Goal: Task Accomplishment & Management: Use online tool/utility

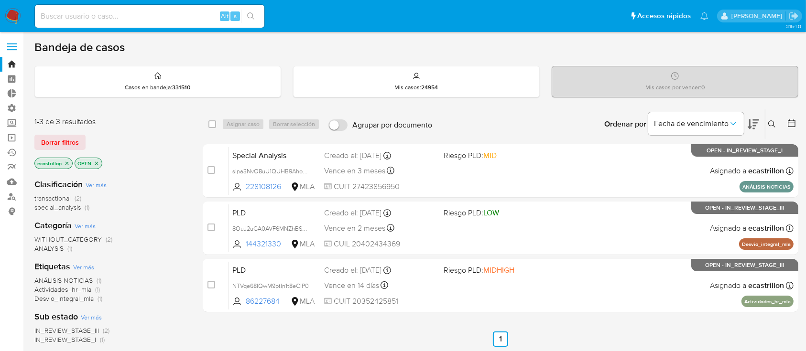
click at [56, 131] on div "1-3 de 3 resultados Borrar filtros ecastrillon OPEN" at bounding box center [110, 144] width 153 height 54
click at [58, 141] on span "Borrar filtros" at bounding box center [60, 142] width 38 height 13
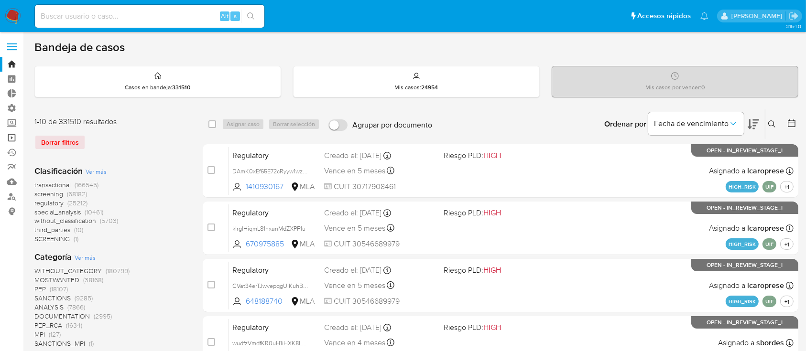
click at [11, 141] on link "Operaciones masivas" at bounding box center [57, 138] width 114 height 15
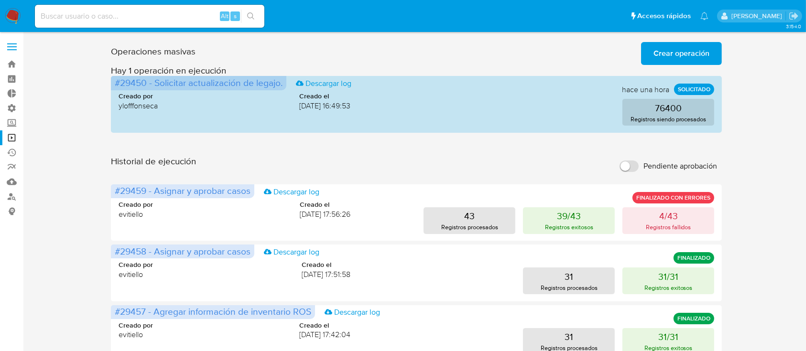
click at [655, 58] on span "Crear operación" at bounding box center [681, 53] width 56 height 21
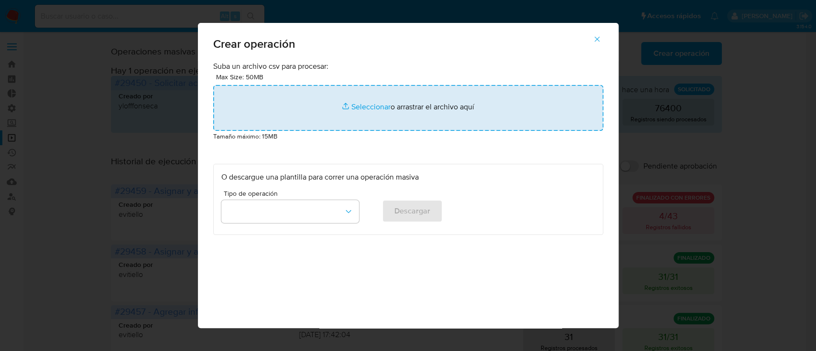
click at [365, 117] on input "file" at bounding box center [408, 108] width 390 height 46
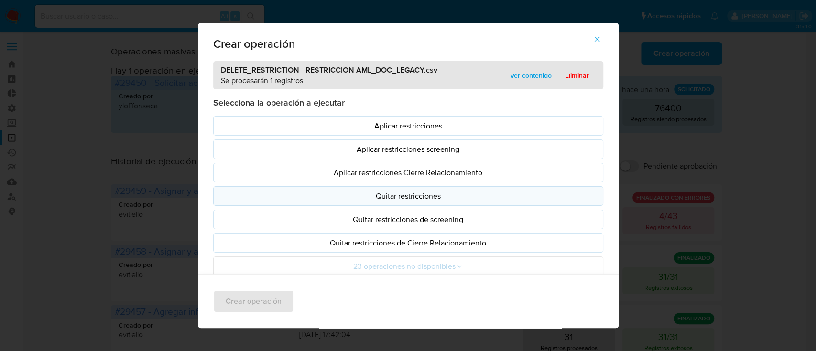
click at [316, 203] on button "Quitar restricciones" at bounding box center [408, 196] width 390 height 20
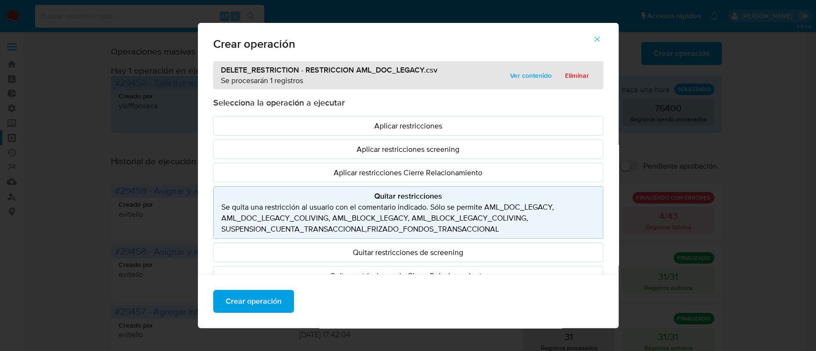
click at [600, 42] on icon "button" at bounding box center [597, 39] width 9 height 9
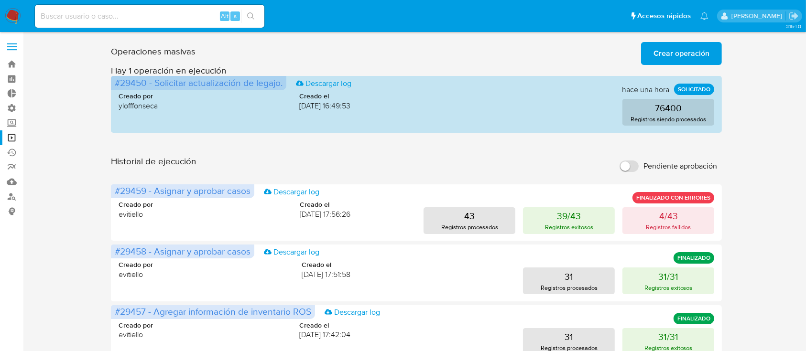
click at [662, 60] on span "Crear operación" at bounding box center [681, 53] width 56 height 21
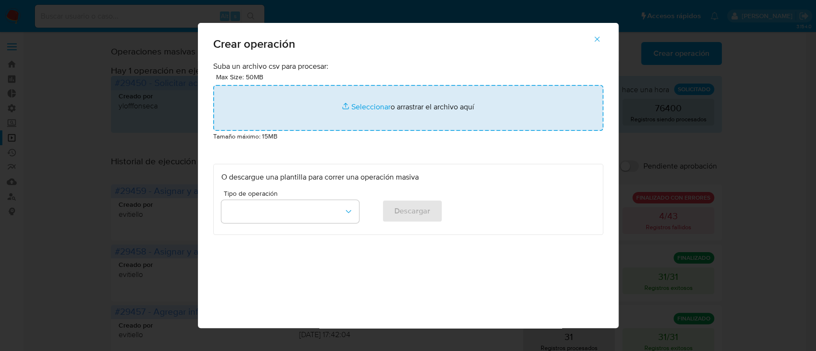
click at [376, 110] on input "file" at bounding box center [408, 108] width 390 height 46
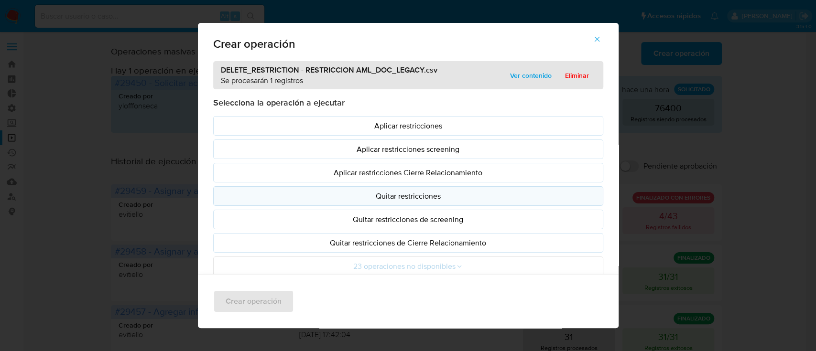
click at [279, 193] on p "Quitar restricciones" at bounding box center [408, 196] width 374 height 11
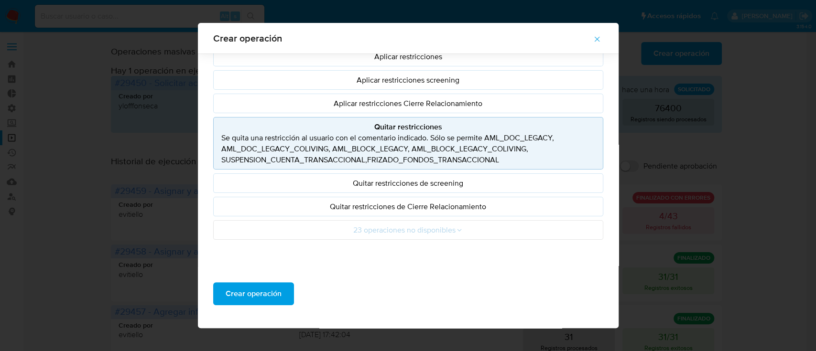
scroll to position [69, 0]
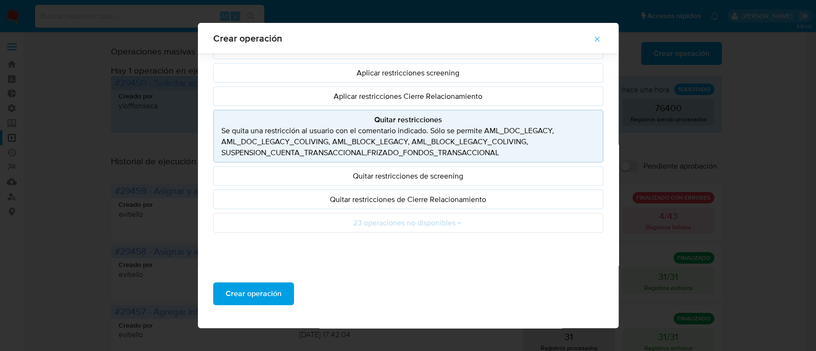
click at [600, 36] on icon "button" at bounding box center [597, 39] width 9 height 9
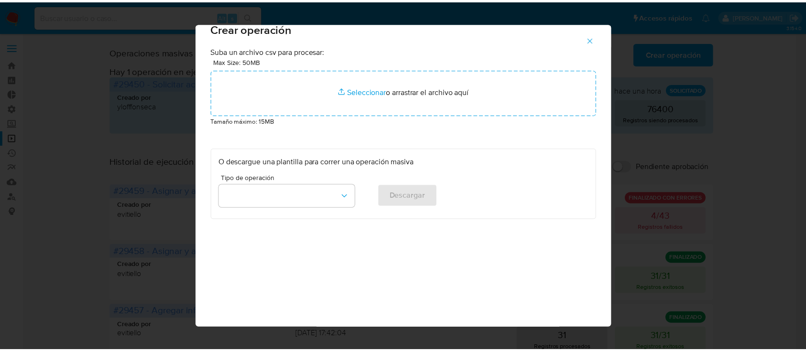
scroll to position [8, 0]
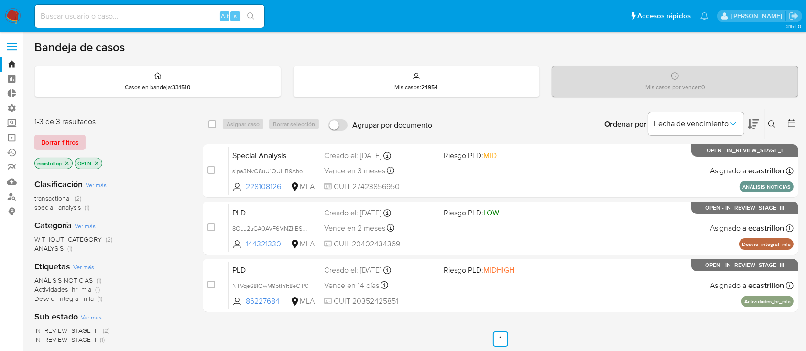
click at [76, 136] on span "Borrar filtros" at bounding box center [60, 142] width 38 height 13
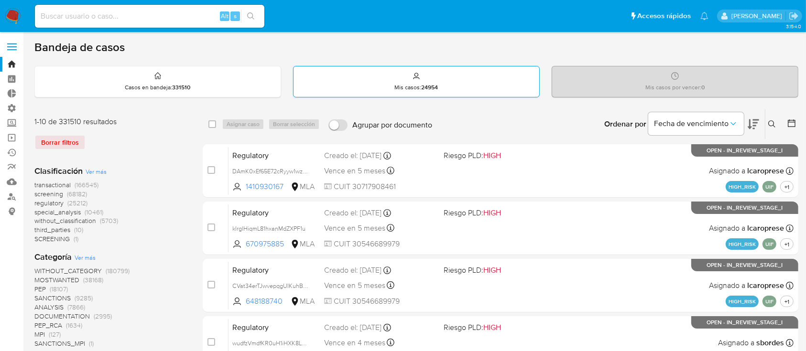
click at [402, 82] on div "Mis casos : 24954" at bounding box center [417, 81] width 246 height 31
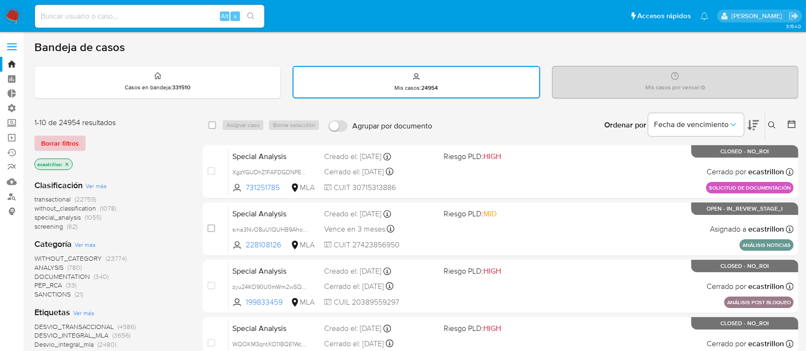
click at [76, 141] on span "Borrar filtros" at bounding box center [60, 143] width 38 height 13
